Goal: Information Seeking & Learning: Learn about a topic

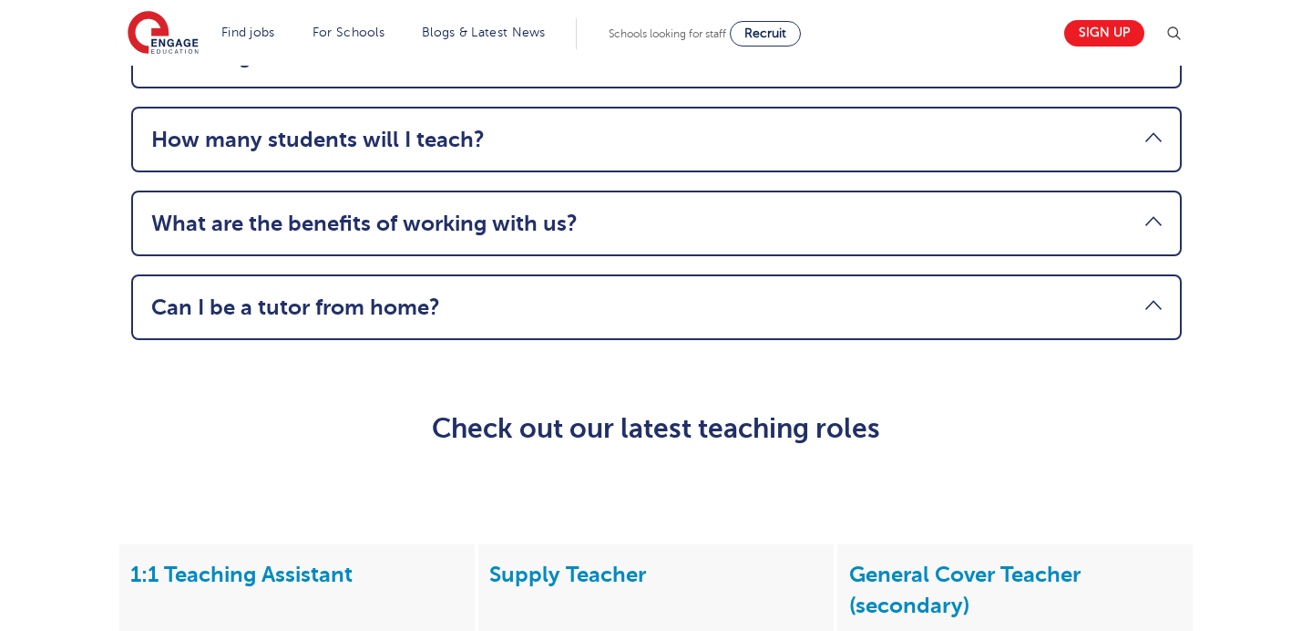
scroll to position [2281, 0]
click at [1150, 132] on link "How many students will I teach?" at bounding box center [656, 139] width 1011 height 26
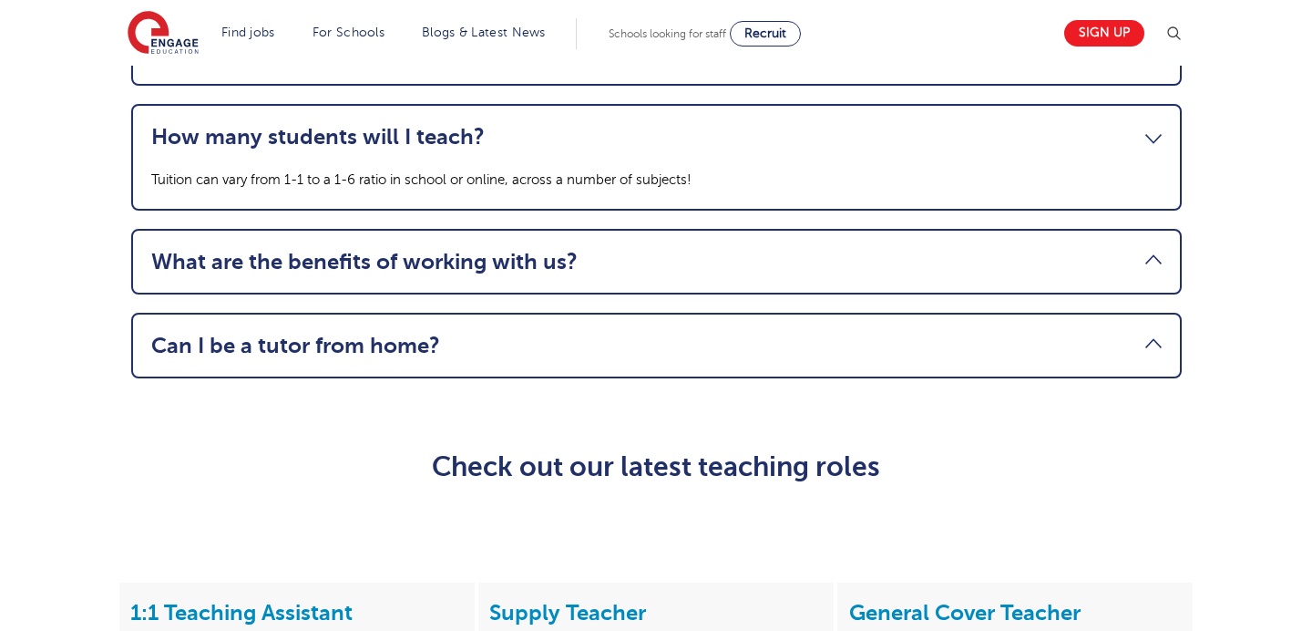
scroll to position [2235, 0]
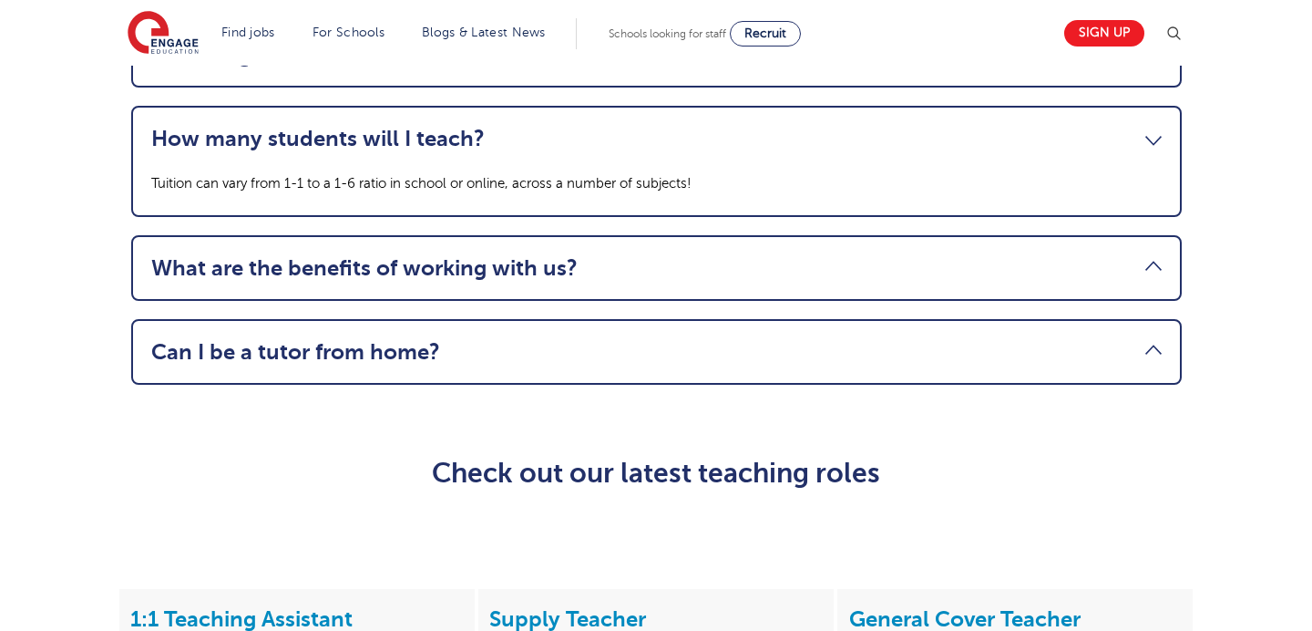
click at [1150, 132] on link "How many students will I teach?" at bounding box center [656, 139] width 1011 height 26
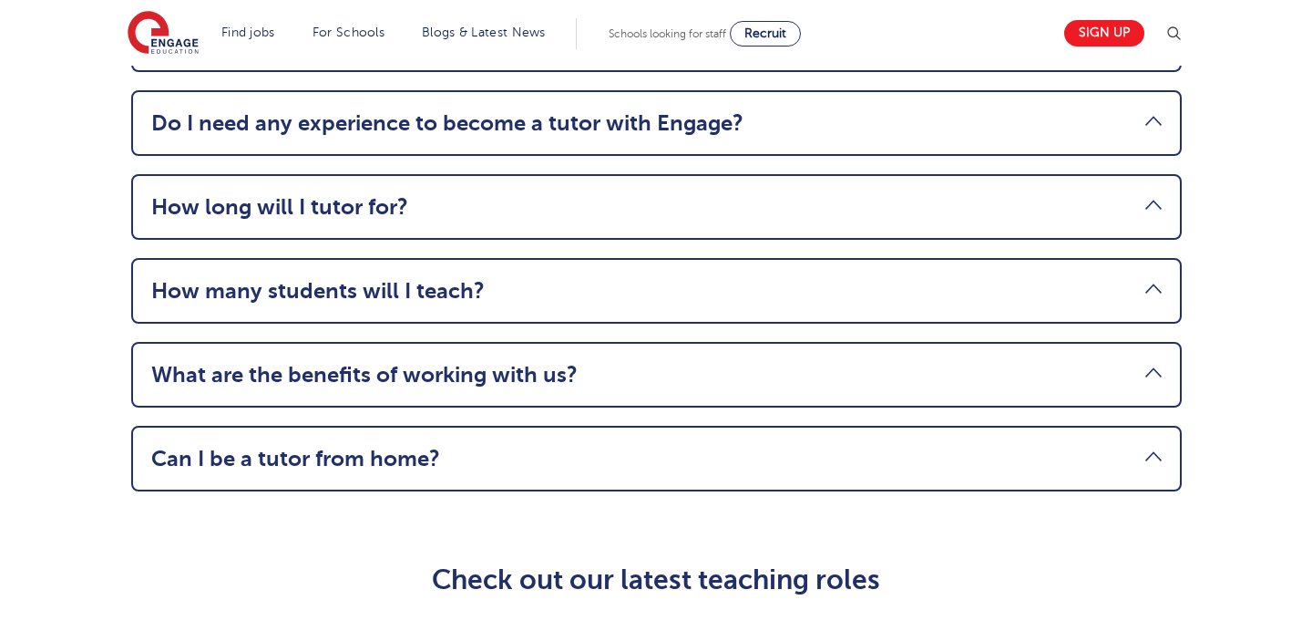
scroll to position [2081, 0]
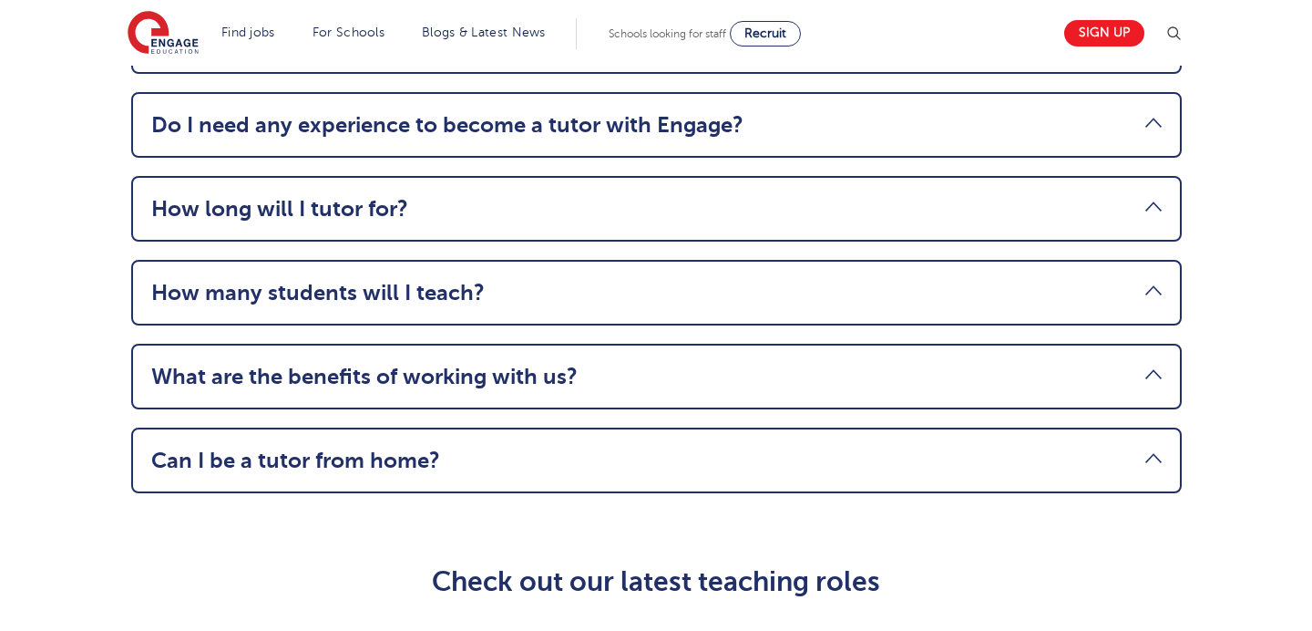
click at [1155, 218] on link "How long will I tutor for?" at bounding box center [656, 209] width 1011 height 26
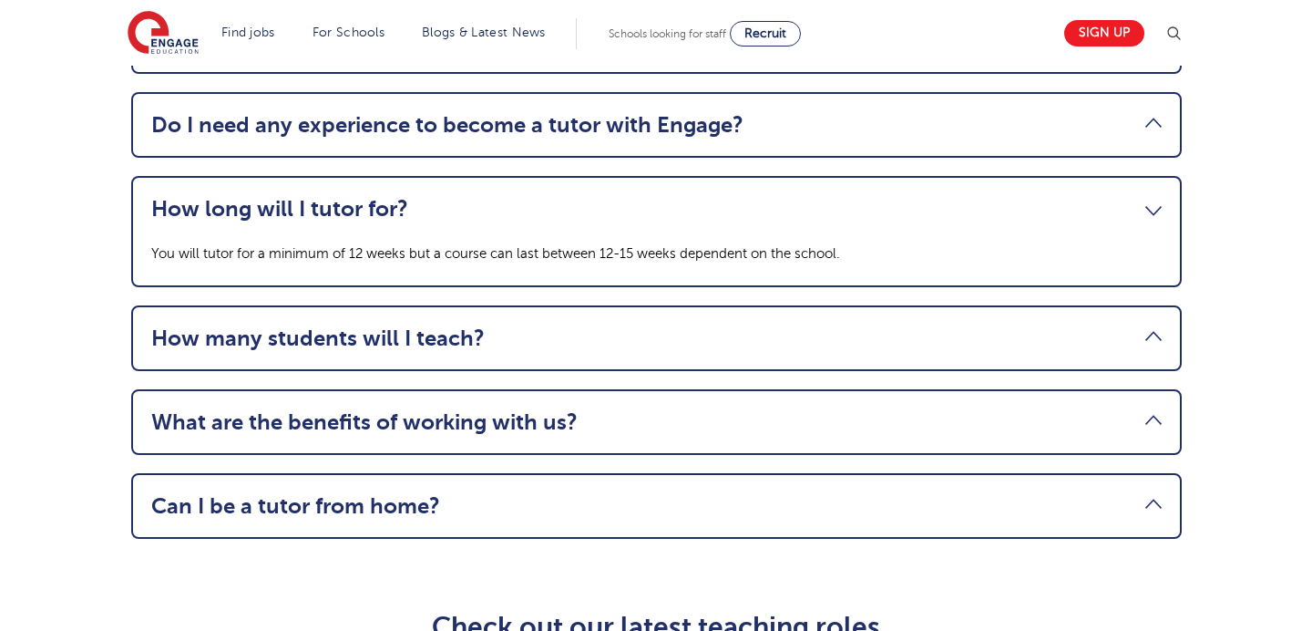
click at [1155, 218] on link "How long will I tutor for?" at bounding box center [656, 209] width 1011 height 26
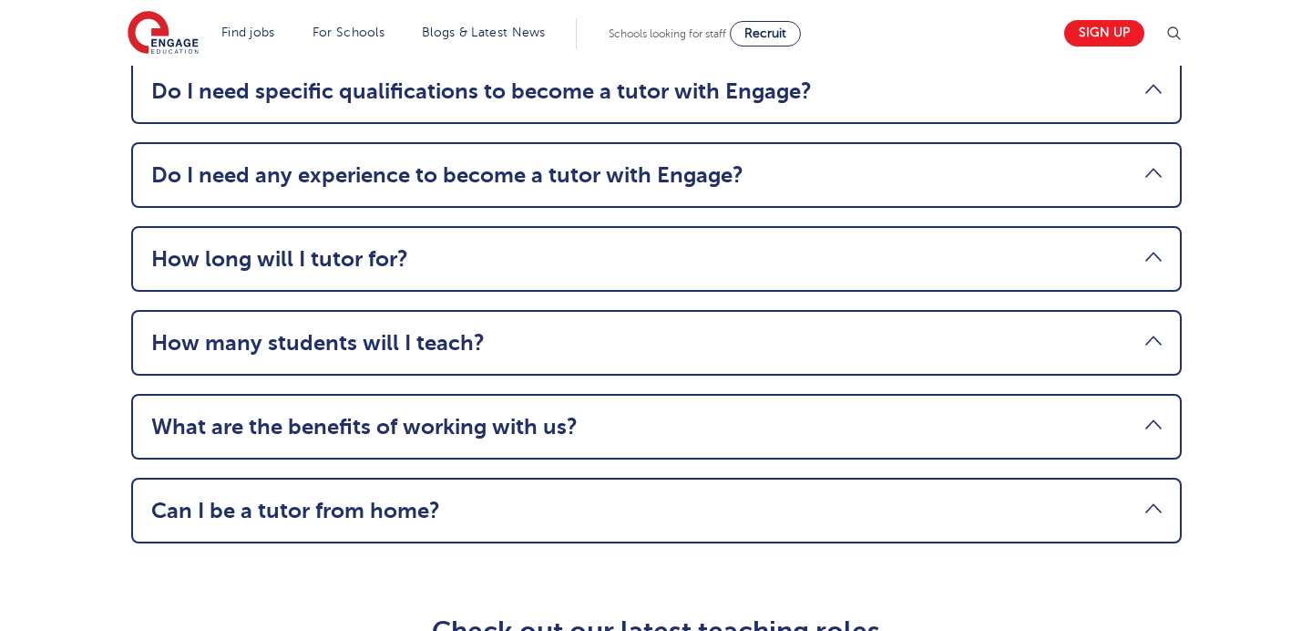
scroll to position [2017, 0]
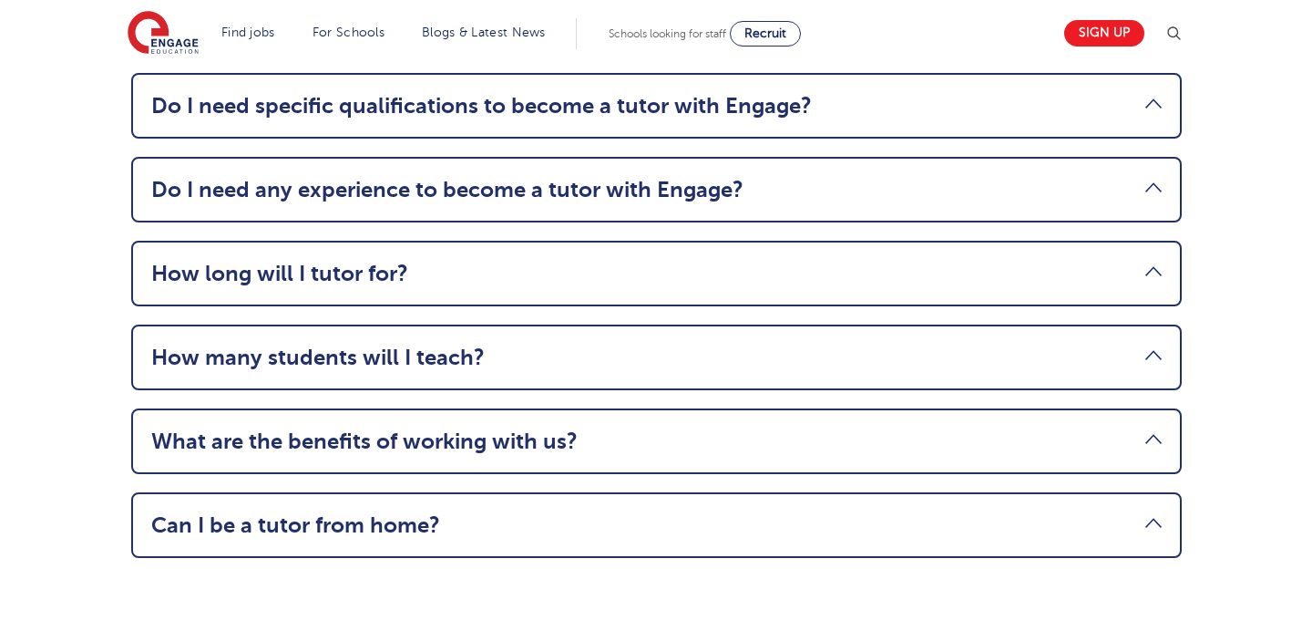
click at [1138, 171] on li "Do I need any experience to become a tutor with Engage? To deliver tution with …" at bounding box center [656, 190] width 1051 height 66
click at [1158, 466] on li "What are the benefits of working with us? There are many benefits working with …" at bounding box center [656, 441] width 1051 height 66
click at [1161, 513] on li "Can I be a tutor from home? We offer online tuition to schools and students, bu…" at bounding box center [656, 525] width 1051 height 66
click at [1157, 518] on link "Can I be a tutor from home?" at bounding box center [656, 525] width 1011 height 26
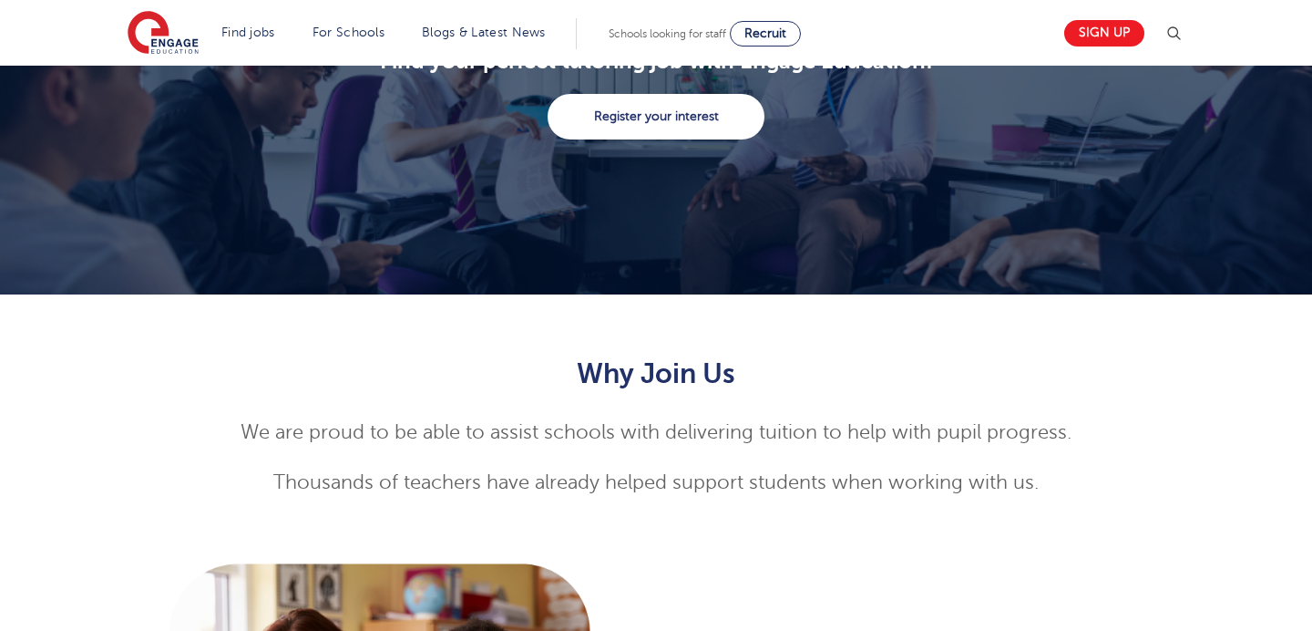
scroll to position [0, 0]
